Goal: Task Accomplishment & Management: Manage account settings

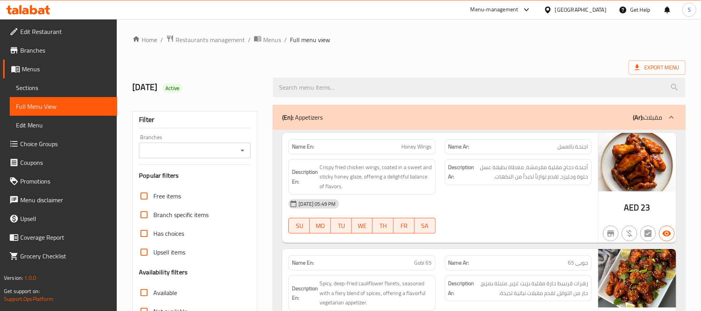
click at [586, 12] on div "[GEOGRAPHIC_DATA]" at bounding box center [580, 9] width 51 height 9
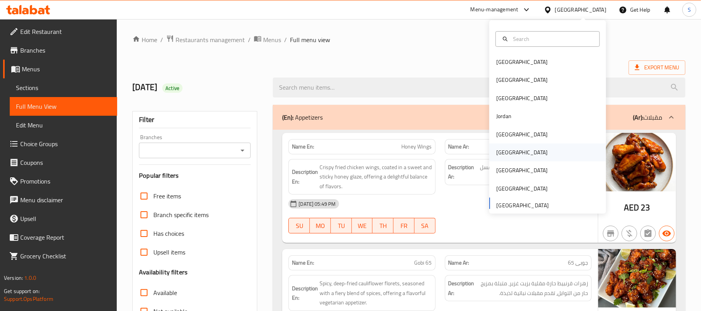
click at [503, 158] on div "[GEOGRAPHIC_DATA]" at bounding box center [522, 152] width 64 height 18
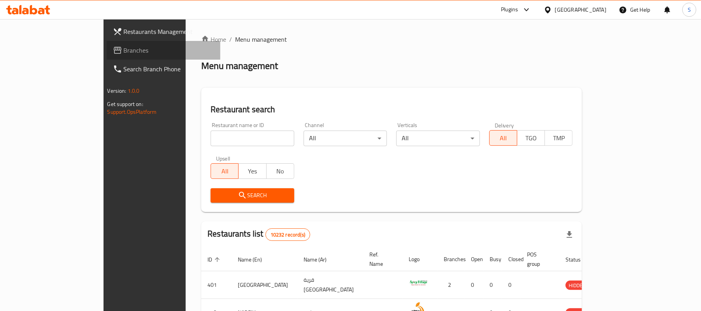
click at [107, 43] on link "Branches" at bounding box center [164, 50] width 114 height 19
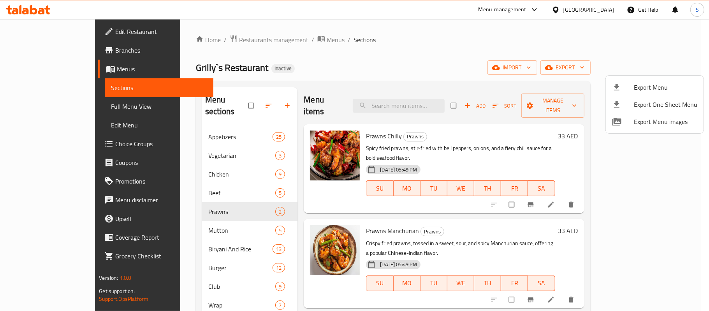
click at [463, 61] on div at bounding box center [354, 155] width 709 height 311
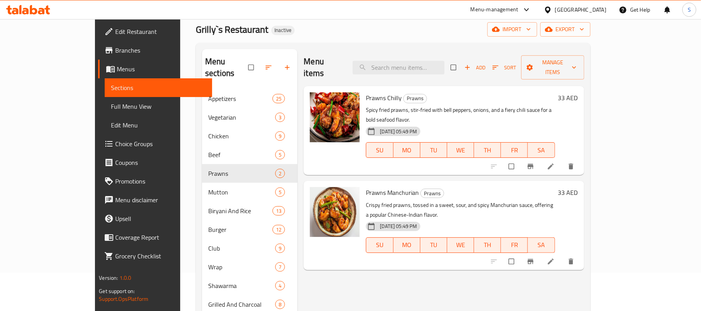
scroll to position [104, 0]
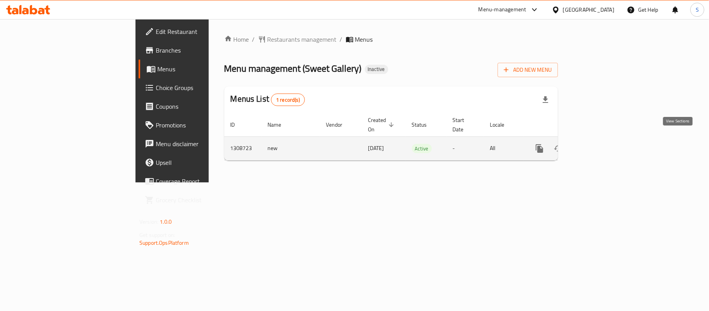
click at [600, 144] on icon "enhanced table" at bounding box center [595, 148] width 9 height 9
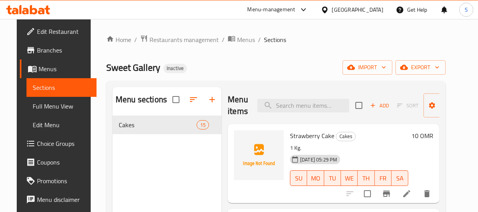
click at [116, 66] on span "Sweet Gallery" at bounding box center [133, 68] width 54 height 18
copy span "Sweet Gallery"
drag, startPoint x: 428, startPoint y: 58, endPoint x: 432, endPoint y: 65, distance: 8.7
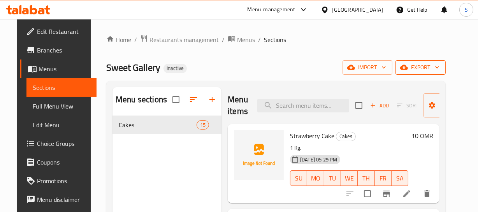
click at [431, 63] on div "Home / Restaurants management / Menus / Sections Sweet Gallery Inactive import …" at bounding box center [276, 170] width 340 height 271
click at [432, 65] on span "export" at bounding box center [421, 68] width 38 height 10
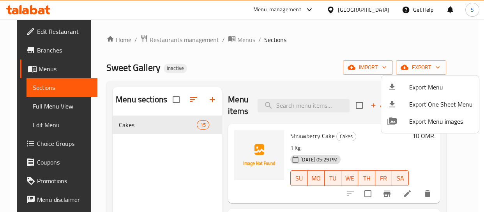
click at [406, 82] on li "Export Menu" at bounding box center [430, 87] width 98 height 17
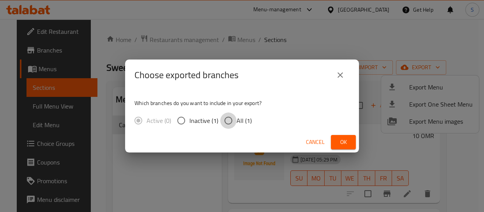
click at [234, 116] on input "All (1)" at bounding box center [228, 121] width 16 height 16
radio input "true"
drag, startPoint x: 341, startPoint y: 141, endPoint x: 245, endPoint y: 134, distance: 96.4
click at [342, 141] on span "Ok" at bounding box center [343, 142] width 12 height 10
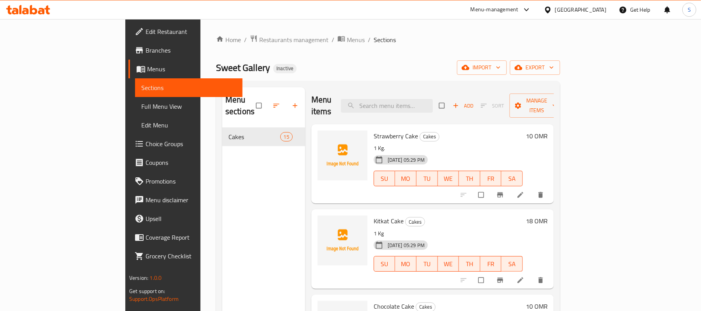
click at [141, 107] on span "Full Menu View" at bounding box center [188, 106] width 95 height 9
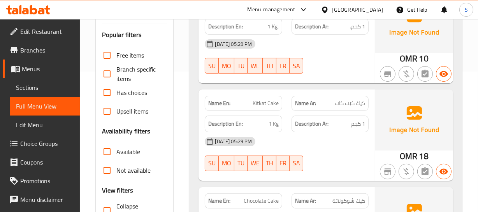
scroll to position [141, 0]
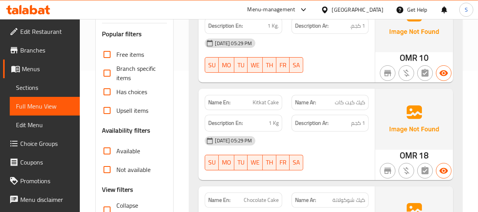
click at [261, 102] on span "Kitkat Cake" at bounding box center [266, 103] width 26 height 8
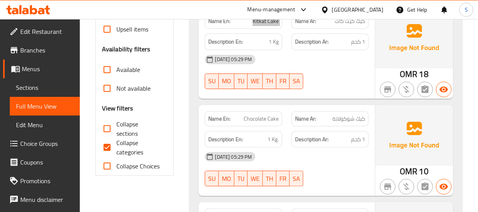
scroll to position [248, 0]
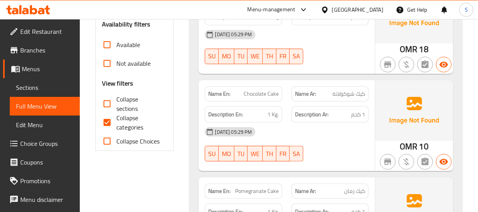
click at [243, 106] on div "Description En: 1 Kg." at bounding box center [243, 114] width 77 height 17
click at [261, 85] on div "Name En: Chocolate Cake" at bounding box center [243, 94] width 86 height 25
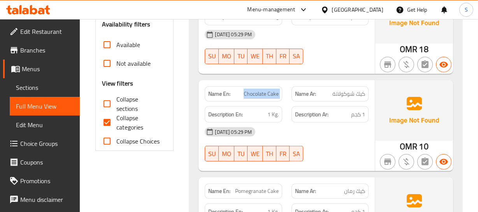
click at [261, 85] on div "Name En: Chocolate Cake" at bounding box center [243, 94] width 86 height 25
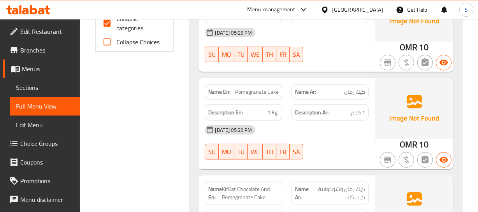
scroll to position [354, 0]
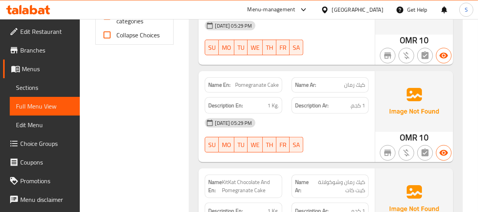
click at [243, 87] on span "Pomegranate Cake" at bounding box center [257, 85] width 44 height 8
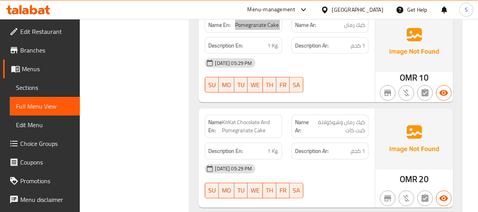
scroll to position [424, 0]
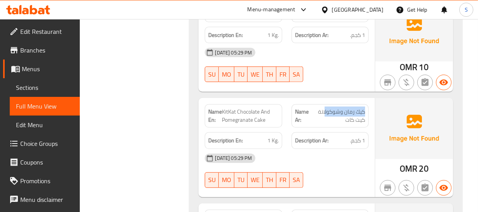
drag, startPoint x: 366, startPoint y: 108, endPoint x: 74, endPoint y: 109, distance: 291.2
click at [321, 113] on div "Name Ar: كيك رمان وشوكولاتة كيت كات" at bounding box center [330, 115] width 77 height 23
click at [355, 123] on span "كيك رمان وشوكولاتة كيت كات" at bounding box center [338, 116] width 54 height 16
drag, startPoint x: 361, startPoint y: 110, endPoint x: 322, endPoint y: 124, distance: 41.5
click at [323, 124] on div "Name Ar: كيك رمان وشوكولاتة كيت كات" at bounding box center [330, 115] width 77 height 23
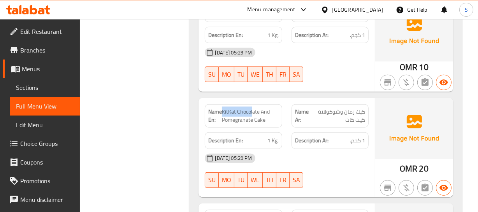
drag, startPoint x: 223, startPoint y: 116, endPoint x: 173, endPoint y: 118, distance: 49.5
click at [253, 112] on span "KitKat Chocolate And Pomegranate Cake" at bounding box center [250, 116] width 56 height 16
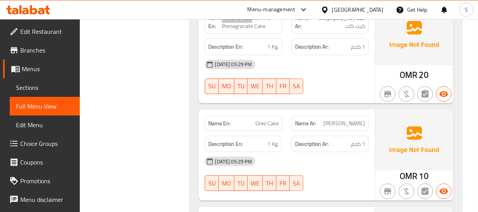
scroll to position [531, 0]
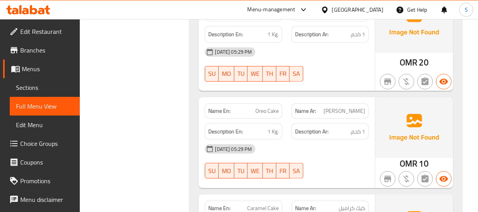
click at [366, 116] on div "Name Ar: كيك أوريو" at bounding box center [330, 111] width 77 height 15
drag, startPoint x: 366, startPoint y: 116, endPoint x: 350, endPoint y: 116, distance: 15.2
click at [362, 116] on div "Name Ar: كيك أوريو" at bounding box center [330, 111] width 77 height 15
click at [241, 125] on div "Description En: 1 Kg." at bounding box center [243, 131] width 77 height 17
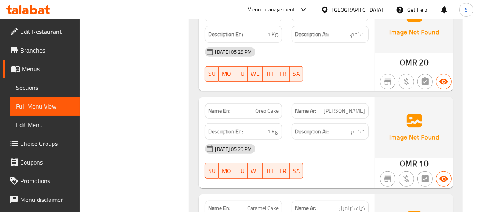
click at [253, 116] on div "Name En: Oreo Cake" at bounding box center [243, 111] width 77 height 15
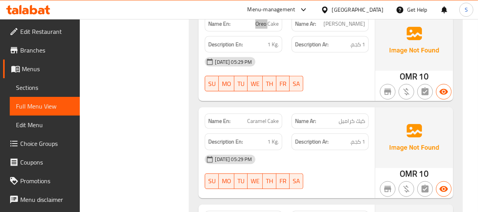
scroll to position [637, 0]
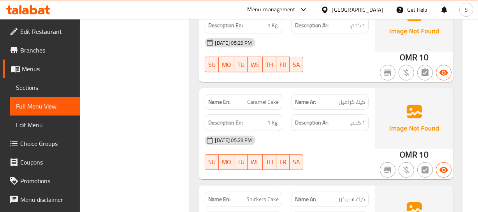
click at [359, 104] on span "كيك كراميل" at bounding box center [352, 102] width 26 height 8
drag, startPoint x: 359, startPoint y: 104, endPoint x: 354, endPoint y: 103, distance: 4.4
click at [358, 103] on span "كيك كراميل" at bounding box center [352, 102] width 26 height 8
click at [254, 100] on span "Caramel Cake" at bounding box center [263, 102] width 32 height 8
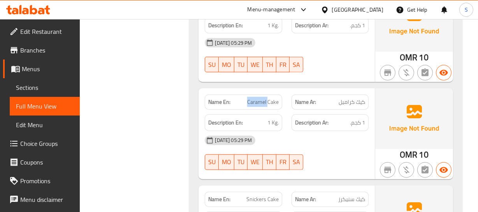
click at [254, 100] on span "Caramel Cake" at bounding box center [263, 102] width 32 height 8
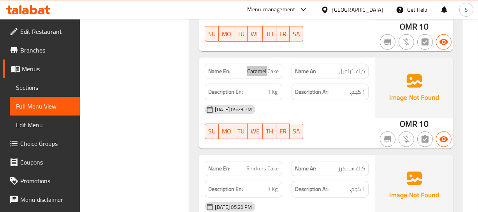
scroll to position [708, 0]
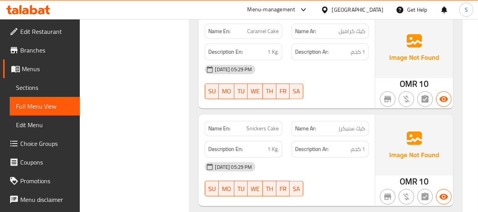
drag, startPoint x: 366, startPoint y: 141, endPoint x: 360, endPoint y: 135, distance: 8.3
click at [365, 140] on div "Description Ar: 1 كجم." at bounding box center [330, 149] width 86 height 26
click at [354, 128] on span "كيك سنيكرز" at bounding box center [351, 129] width 27 height 8
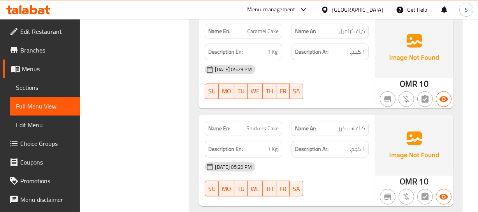
click at [262, 130] on span "Snickers Cake" at bounding box center [262, 129] width 32 height 8
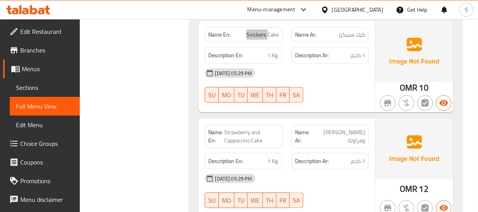
scroll to position [814, 0]
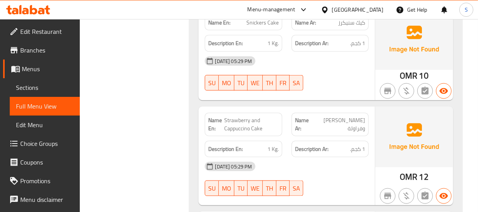
click at [366, 120] on div "Name Ar: كيك كابتشينو وفراولة" at bounding box center [330, 124] width 77 height 23
drag, startPoint x: 230, startPoint y: 119, endPoint x: 261, endPoint y: 115, distance: 30.6
click at [259, 116] on span "Strawberry and Cappuccino Cake" at bounding box center [252, 124] width 54 height 16
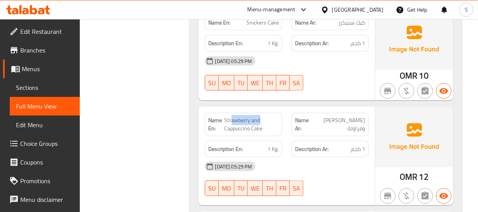
click at [261, 115] on div "Name En: Strawberry and Cappuccino Cake" at bounding box center [243, 124] width 77 height 23
drag, startPoint x: 232, startPoint y: 121, endPoint x: 268, endPoint y: 127, distance: 36.7
click at [268, 127] on span "Strawberry and Cappuccino Cake" at bounding box center [252, 124] width 54 height 16
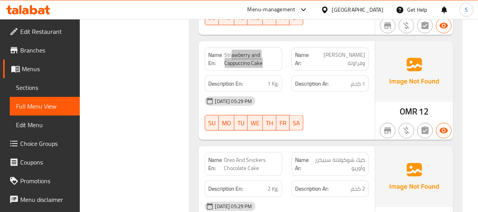
scroll to position [885, 0]
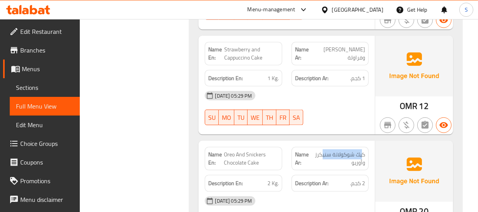
drag, startPoint x: 363, startPoint y: 151, endPoint x: 321, endPoint y: 157, distance: 42.5
click at [321, 157] on span "كيك شوكولاتة سنيكرز وأوريو" at bounding box center [338, 159] width 53 height 16
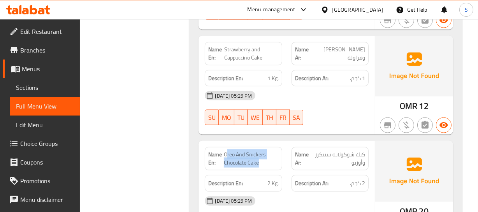
drag, startPoint x: 226, startPoint y: 156, endPoint x: 273, endPoint y: 164, distance: 47.0
click at [273, 164] on span "Oreo And Snickers Chocolate Cake" at bounding box center [251, 159] width 55 height 16
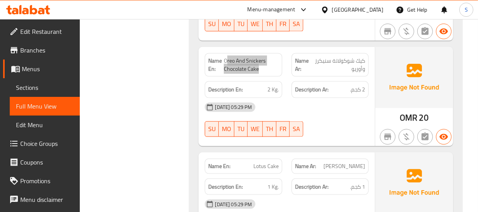
scroll to position [991, 0]
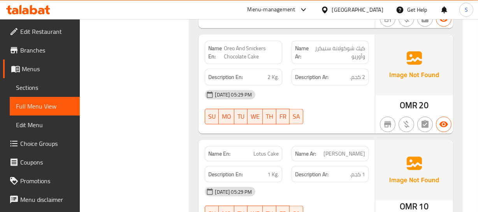
click at [354, 160] on div "Name Ar: كيك لوتس" at bounding box center [330, 153] width 77 height 15
drag, startPoint x: 354, startPoint y: 160, endPoint x: 258, endPoint y: 160, distance: 96.2
click at [348, 160] on div "Name Ar: كيك لوتس" at bounding box center [330, 153] width 77 height 15
click at [251, 162] on div "Description En: 1 Kg." at bounding box center [243, 175] width 86 height 26
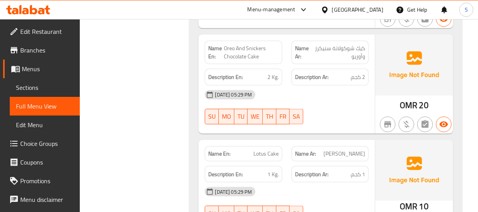
click at [251, 162] on div "Description En: 1 Kg." at bounding box center [243, 175] width 86 height 26
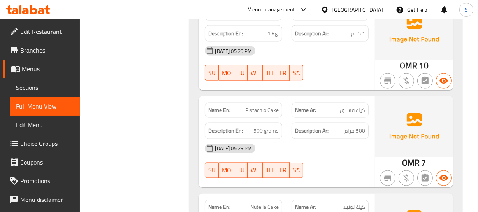
scroll to position [1133, 0]
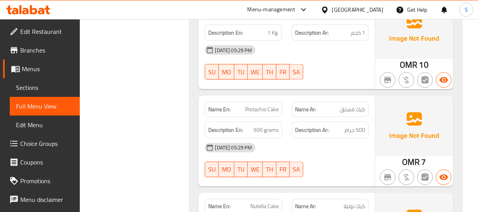
click at [355, 113] on span "كيك فستق" at bounding box center [352, 110] width 25 height 8
click at [259, 114] on div "Name En: Pistachio Cake" at bounding box center [243, 109] width 77 height 15
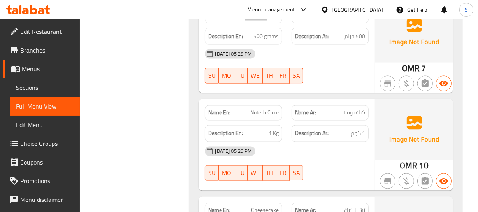
scroll to position [1238, 0]
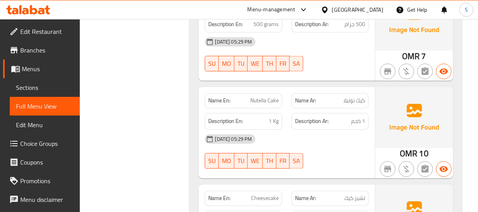
click at [357, 106] on div "Name Ar: كيك نوتيلا" at bounding box center [330, 100] width 77 height 15
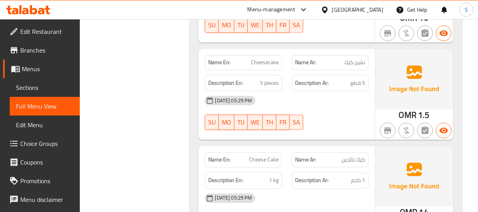
scroll to position [1416, 0]
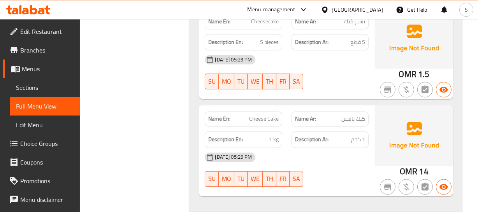
click at [350, 124] on div "Name Ar: كيك بالجبن" at bounding box center [330, 118] width 77 height 15
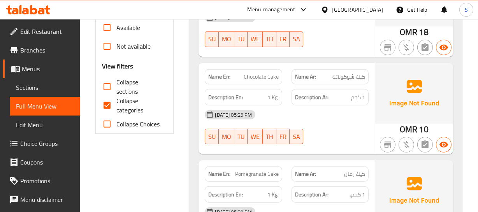
scroll to position [227, 0]
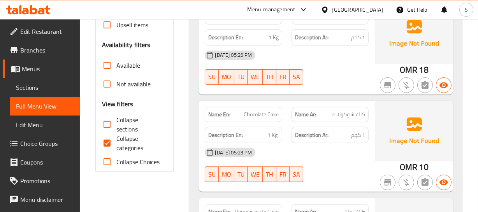
click at [352, 145] on div "[DATE] 05:29 PM" at bounding box center [286, 152] width 173 height 19
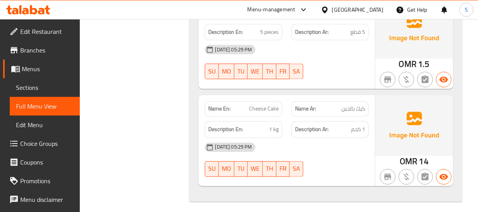
scroll to position [1430, 0]
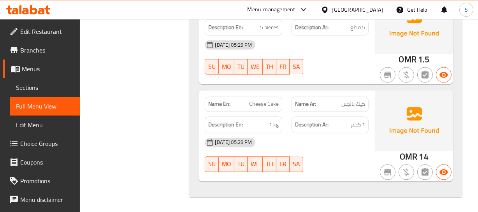
click at [262, 106] on span "Cheese Cake" at bounding box center [264, 104] width 30 height 8
click at [263, 121] on h6 "Description En: 1 kg" at bounding box center [243, 125] width 70 height 10
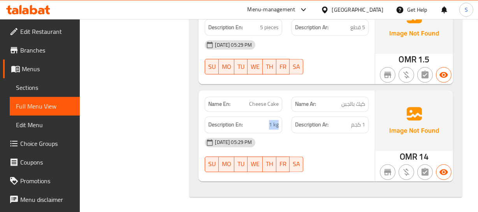
click at [263, 121] on h6 "Description En: 1 kg" at bounding box center [243, 125] width 70 height 10
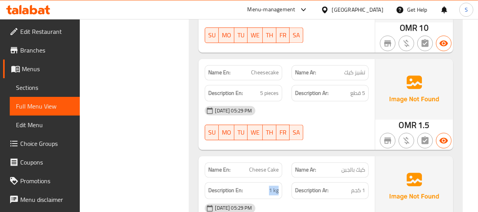
scroll to position [1360, 0]
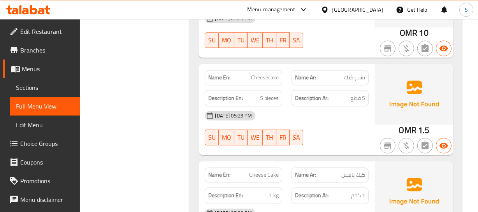
click at [256, 74] on span "Cheesecake" at bounding box center [265, 78] width 28 height 8
click at [272, 104] on div "Description En: 5 pieces" at bounding box center [243, 98] width 77 height 17
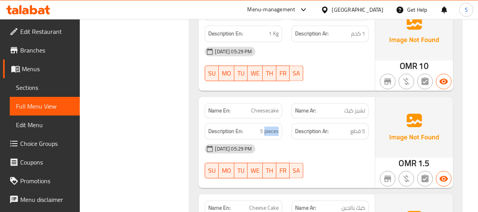
scroll to position [1289, 0]
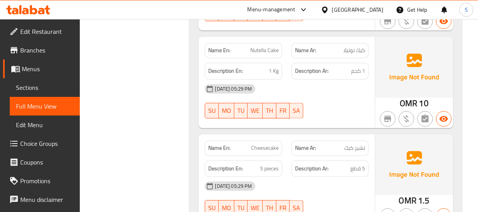
click at [262, 51] on span "Nutella Cake" at bounding box center [264, 51] width 28 height 8
click at [266, 71] on h6 "Description En: 1 Kg" at bounding box center [243, 72] width 70 height 10
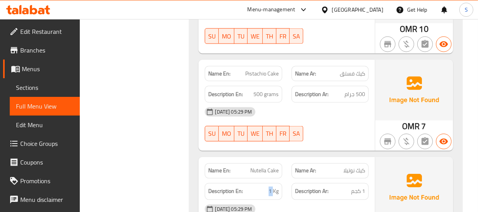
scroll to position [1147, 0]
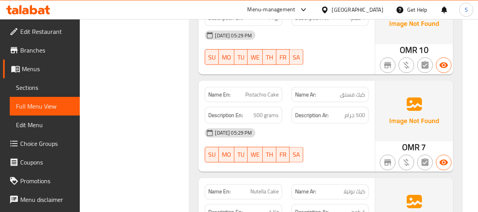
click at [249, 93] on span "Pistachio Cake" at bounding box center [261, 95] width 33 height 8
click at [265, 124] on div "[DATE] 05:29 PM" at bounding box center [286, 133] width 173 height 19
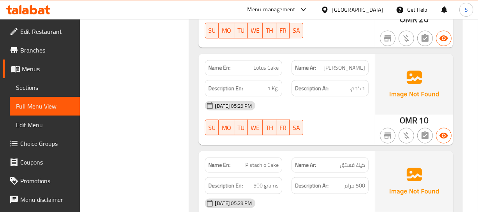
scroll to position [1077, 0]
click at [252, 62] on div "Name En: Lotus Cake" at bounding box center [243, 68] width 77 height 15
click at [267, 95] on div "Description En: 1 Kg." at bounding box center [243, 89] width 77 height 17
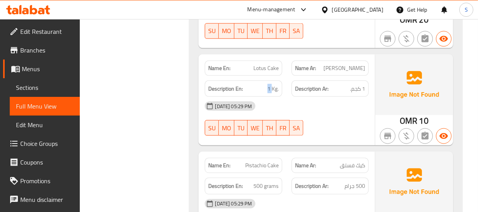
click at [267, 95] on div "Description En: 1 Kg." at bounding box center [243, 89] width 77 height 17
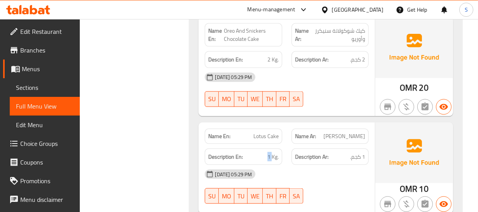
scroll to position [1006, 0]
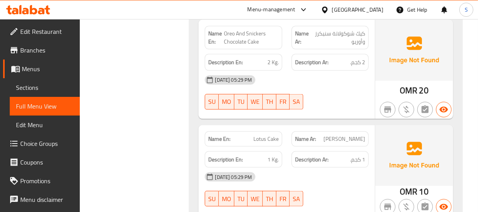
click at [253, 37] on span "Oreo And Snickers Chocolate Cake" at bounding box center [251, 38] width 55 height 16
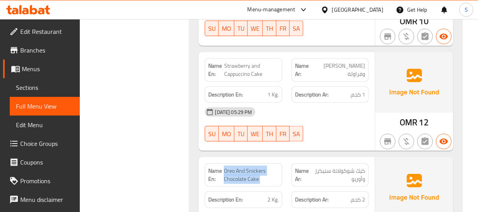
scroll to position [864, 0]
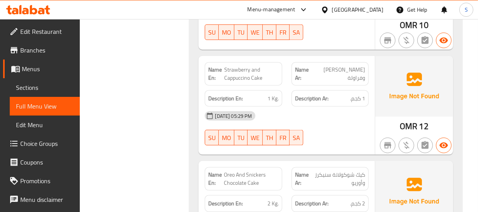
click at [243, 67] on span "Strawberry and Cappuccino Cake" at bounding box center [252, 74] width 54 height 16
click at [242, 67] on span "Strawberry and Cappuccino Cake" at bounding box center [252, 74] width 54 height 16
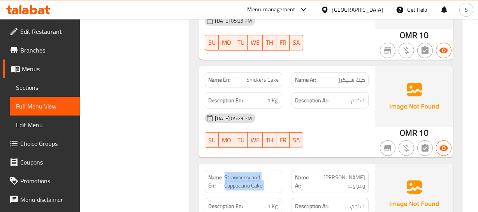
scroll to position [723, 0]
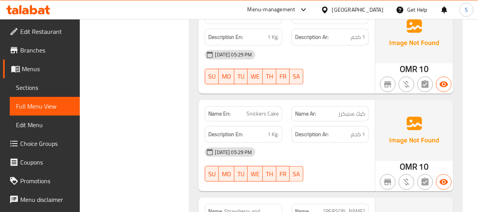
click at [272, 115] on span "Snickers Cake" at bounding box center [262, 114] width 32 height 8
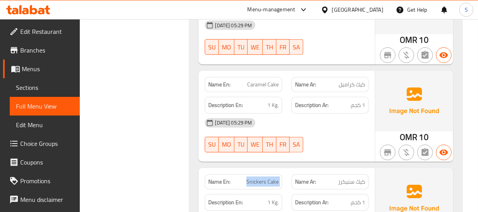
scroll to position [652, 0]
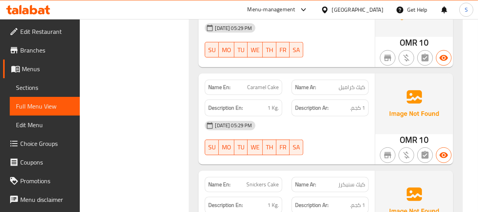
click at [257, 77] on div "Name En: Caramel Cake" at bounding box center [243, 87] width 86 height 25
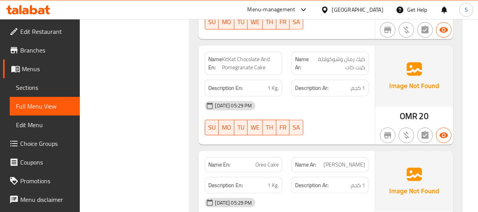
scroll to position [475, 0]
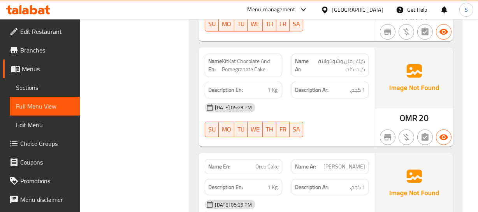
click at [274, 161] on div "Name En: Oreo Cake" at bounding box center [243, 166] width 77 height 15
click at [274, 160] on div "Name En: Oreo Cake" at bounding box center [243, 166] width 77 height 15
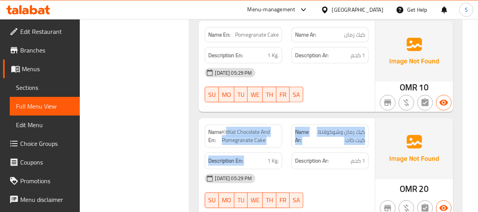
drag, startPoint x: 226, startPoint y: 132, endPoint x: 245, endPoint y: 145, distance: 23.3
click at [248, 150] on div "Name En: KitKat Chocolate And Pomegranate Cake Name Ar: كيك رمان وشوكولاتة كيت …" at bounding box center [287, 167] width 176 height 99
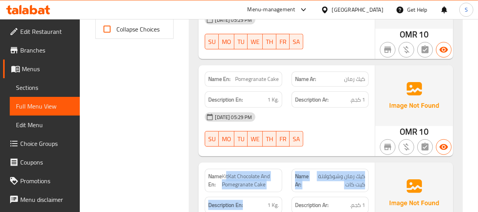
scroll to position [298, 0]
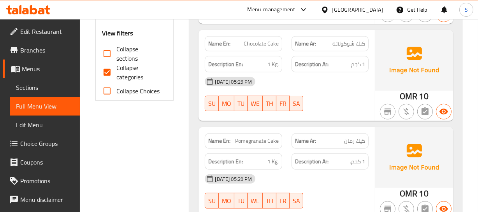
click at [245, 140] on span "Pomegranate Cake" at bounding box center [257, 141] width 44 height 8
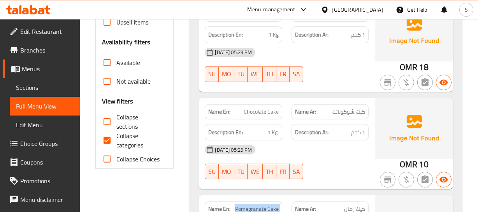
scroll to position [227, 0]
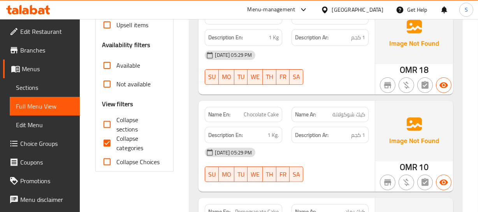
click at [241, 113] on p "Name En: Chocolate Cake" at bounding box center [243, 115] width 70 height 8
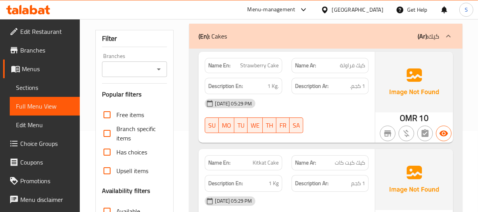
scroll to position [15, 0]
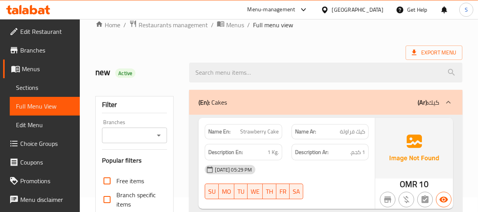
drag, startPoint x: 291, startPoint y: 147, endPoint x: 251, endPoint y: 143, distance: 39.9
click at [290, 148] on div "Description Ar: 1 كجم." at bounding box center [330, 152] width 86 height 26
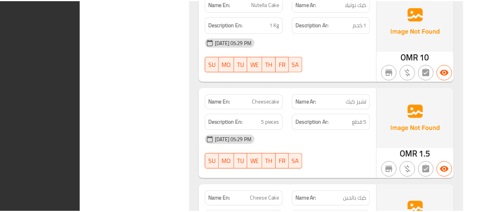
scroll to position [1430, 0]
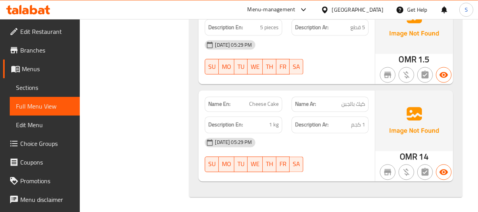
click at [378, 8] on div "Oman" at bounding box center [357, 9] width 51 height 9
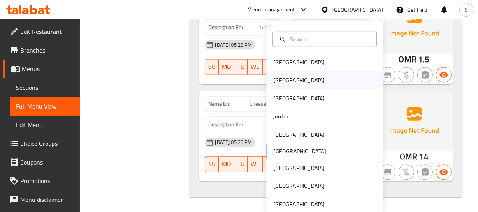
click at [292, 81] on div "[GEOGRAPHIC_DATA]" at bounding box center [324, 80] width 117 height 18
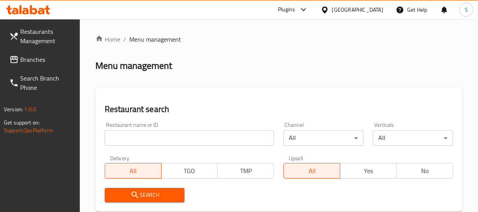
click at [27, 51] on link "Branches" at bounding box center [41, 59] width 77 height 19
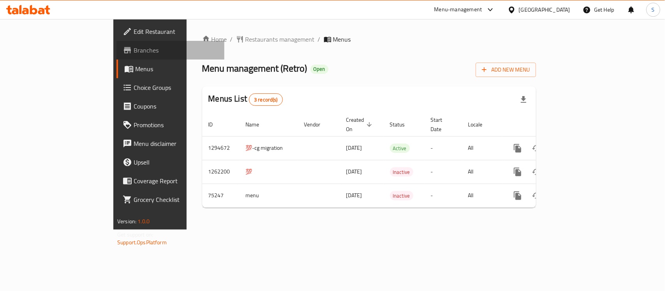
click at [134, 47] on span "Branches" at bounding box center [176, 50] width 84 height 9
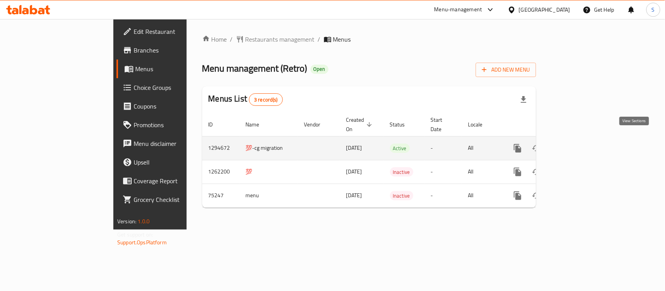
click at [578, 144] on icon "enhanced table" at bounding box center [573, 148] width 9 height 9
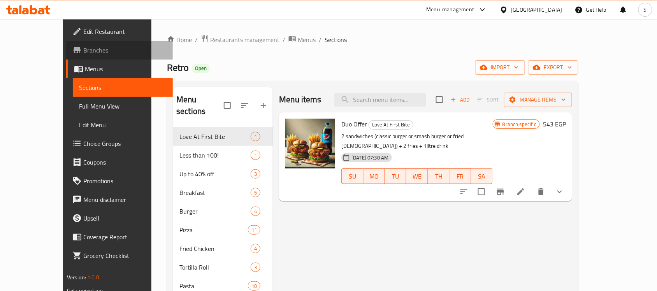
click at [83, 49] on span "Branches" at bounding box center [124, 50] width 83 height 9
